Goal: Information Seeking & Learning: Find specific page/section

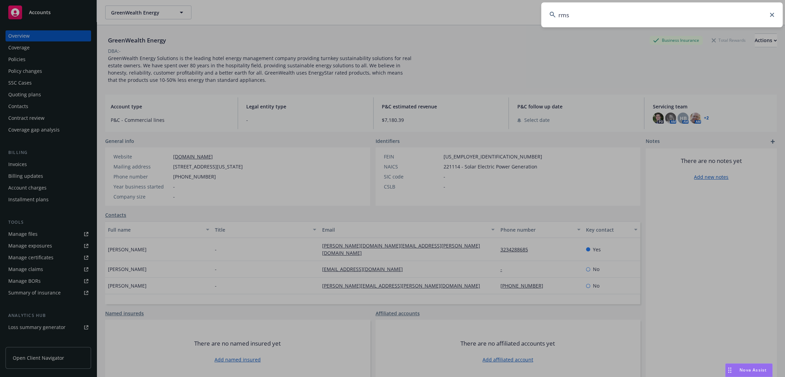
type input "rms"
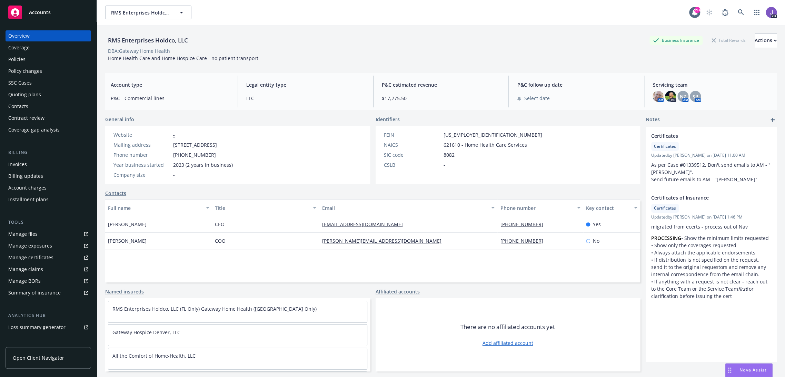
drag, startPoint x: 8, startPoint y: 60, endPoint x: 21, endPoint y: 66, distance: 14.5
click at [8, 60] on link "Policies" at bounding box center [49, 59] width 86 height 11
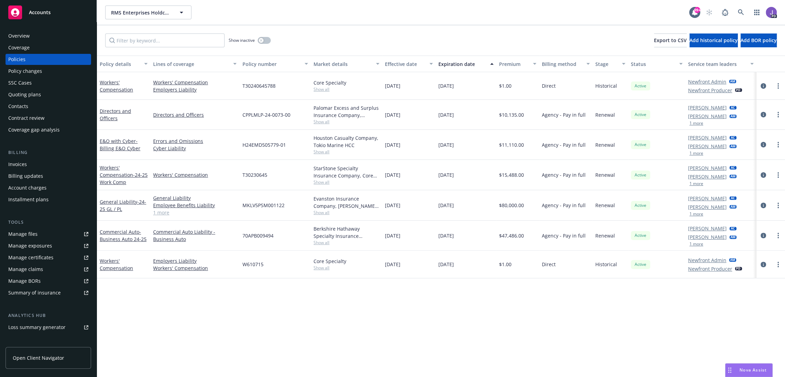
click at [26, 97] on div "Quoting plans" at bounding box center [24, 94] width 33 height 11
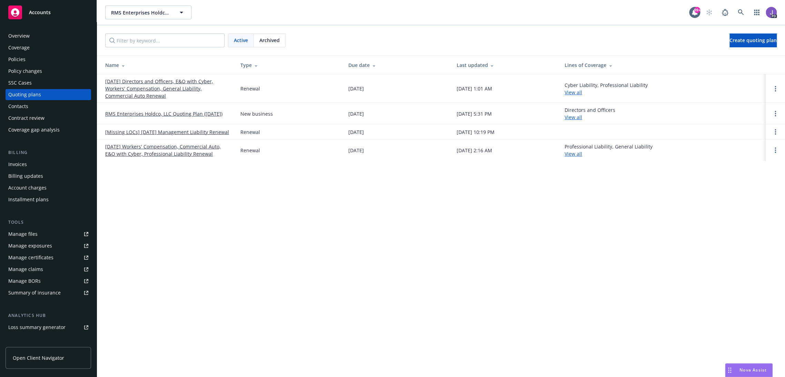
click at [207, 218] on div "RMS Enterprises Holdco, LLC RMS Enterprises Holdco, LLC 99+ PD Active Archived …" at bounding box center [441, 188] width 688 height 377
click at [129, 219] on div "RMS Enterprises Holdco, LLC RMS Enterprises Holdco, LLC 99+ PD Active Archived …" at bounding box center [441, 188] width 688 height 377
click at [35, 57] on div "Policies" at bounding box center [48, 59] width 80 height 11
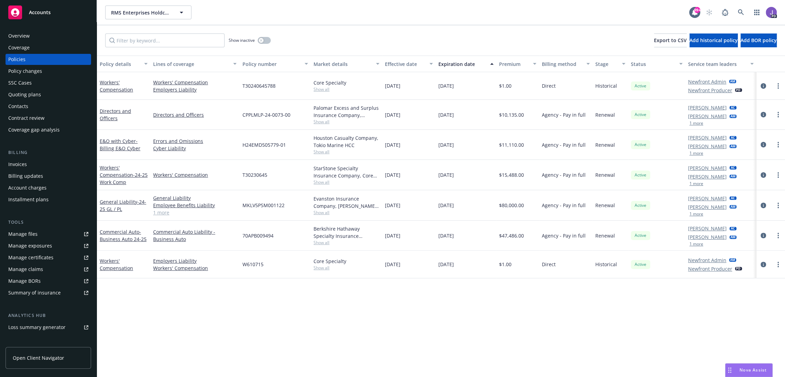
click at [286, 332] on div "Policy details Lines of coverage Policy number Market details Effective date Ex…" at bounding box center [441, 216] width 688 height 321
click at [316, 317] on div "Policy details Lines of coverage Policy number Market details Effective date Ex…" at bounding box center [441, 216] width 688 height 321
click at [387, 325] on div "Policy details Lines of coverage Policy number Market details Effective date Ex…" at bounding box center [441, 216] width 688 height 321
click at [393, 376] on div "Policy details Lines of coverage Policy number Market details Effective date Ex…" at bounding box center [441, 216] width 688 height 321
